Goal: Information Seeking & Learning: Learn about a topic

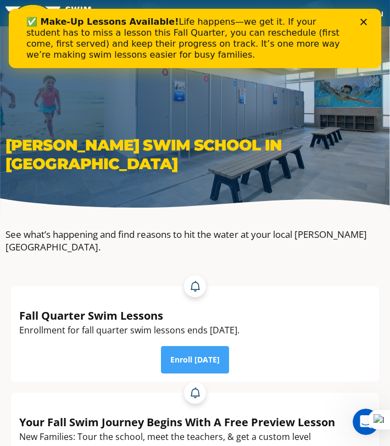
click at [362, 24] on polygon "Close" at bounding box center [364, 22] width 7 height 7
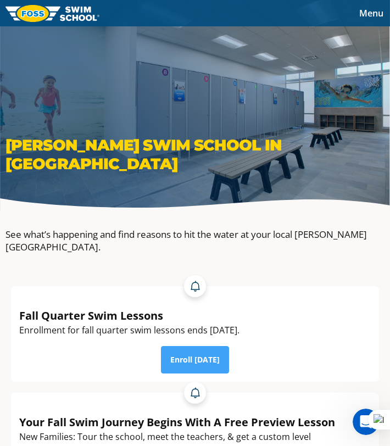
click at [368, 18] on span "Menu" at bounding box center [371, 13] width 24 height 12
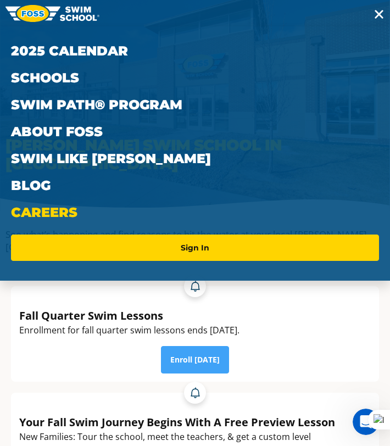
click at [52, 211] on link "Careers" at bounding box center [195, 212] width 368 height 27
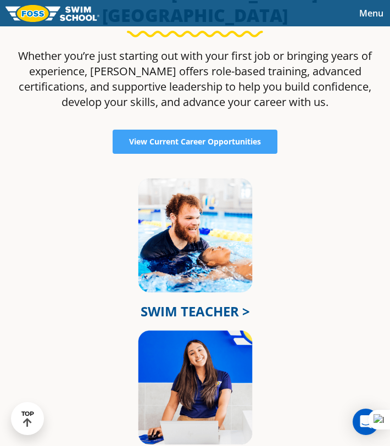
scroll to position [400, 0]
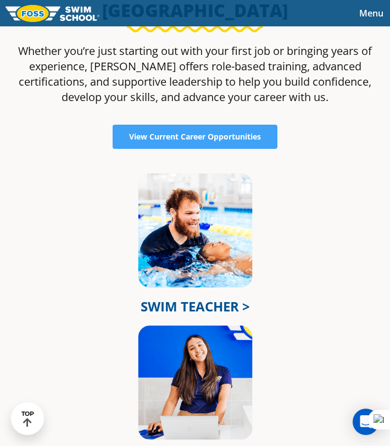
click at [174, 297] on link "SWIM TEACHER >" at bounding box center [195, 306] width 109 height 18
